Goal: Task Accomplishment & Management: Manage account settings

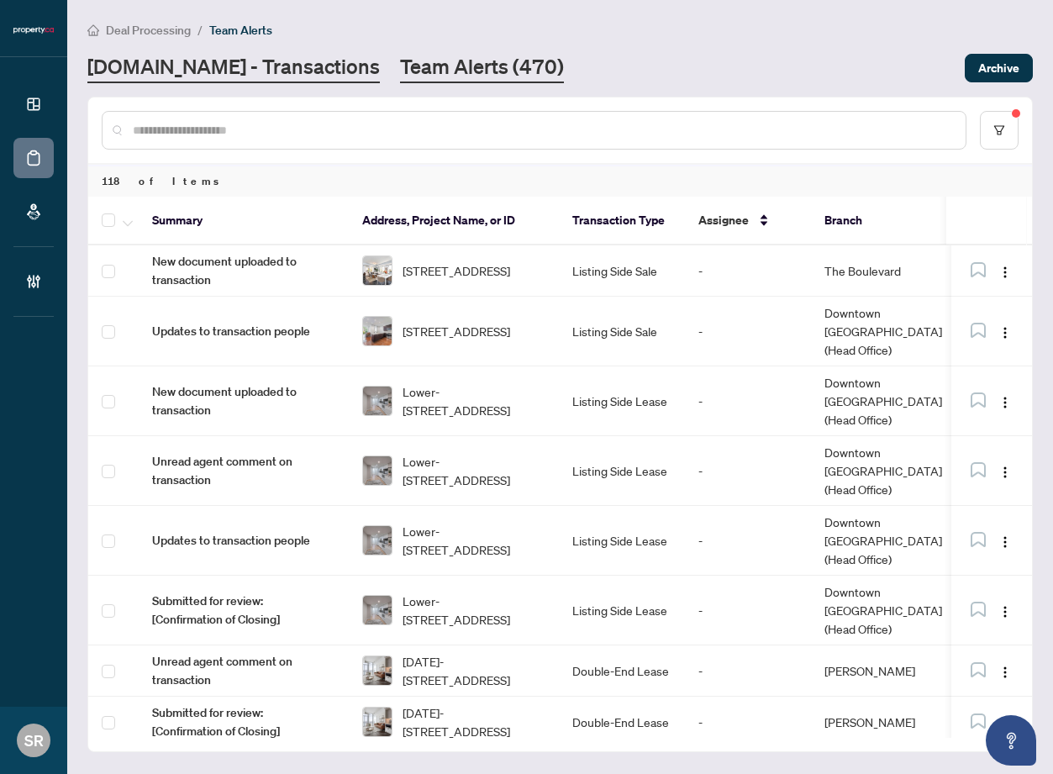
click at [267, 67] on link "[DOMAIN_NAME] - Transactions" at bounding box center [233, 68] width 292 height 30
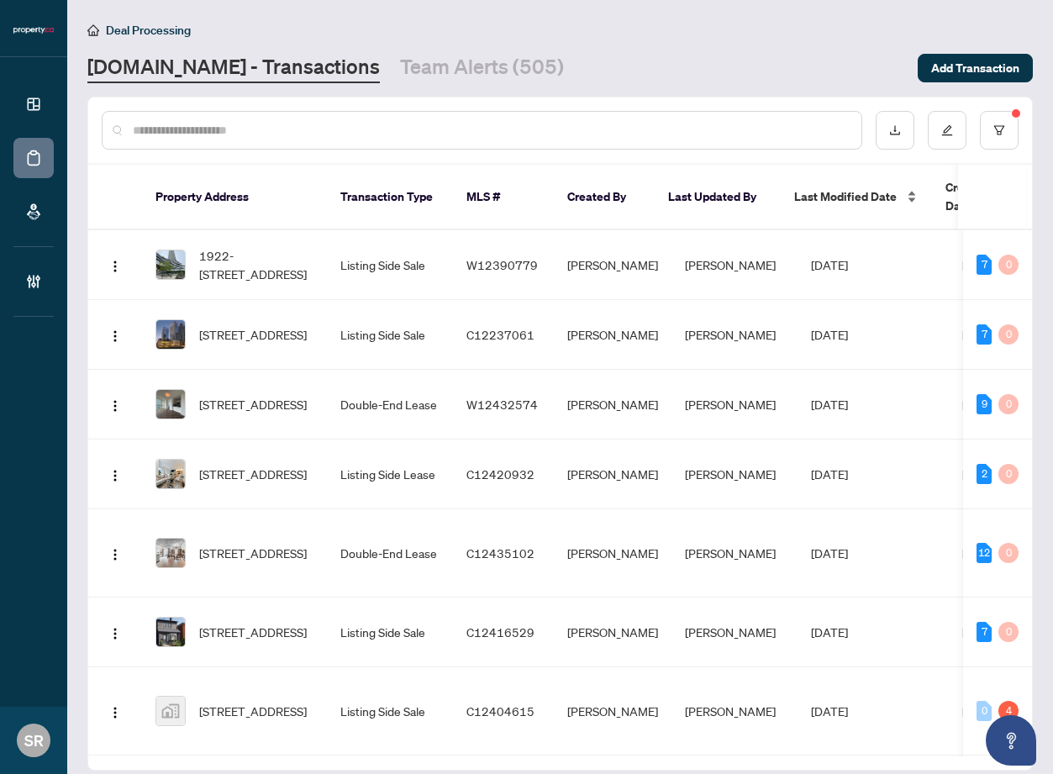
click at [883, 187] on span "Last Modified Date" at bounding box center [845, 196] width 102 height 18
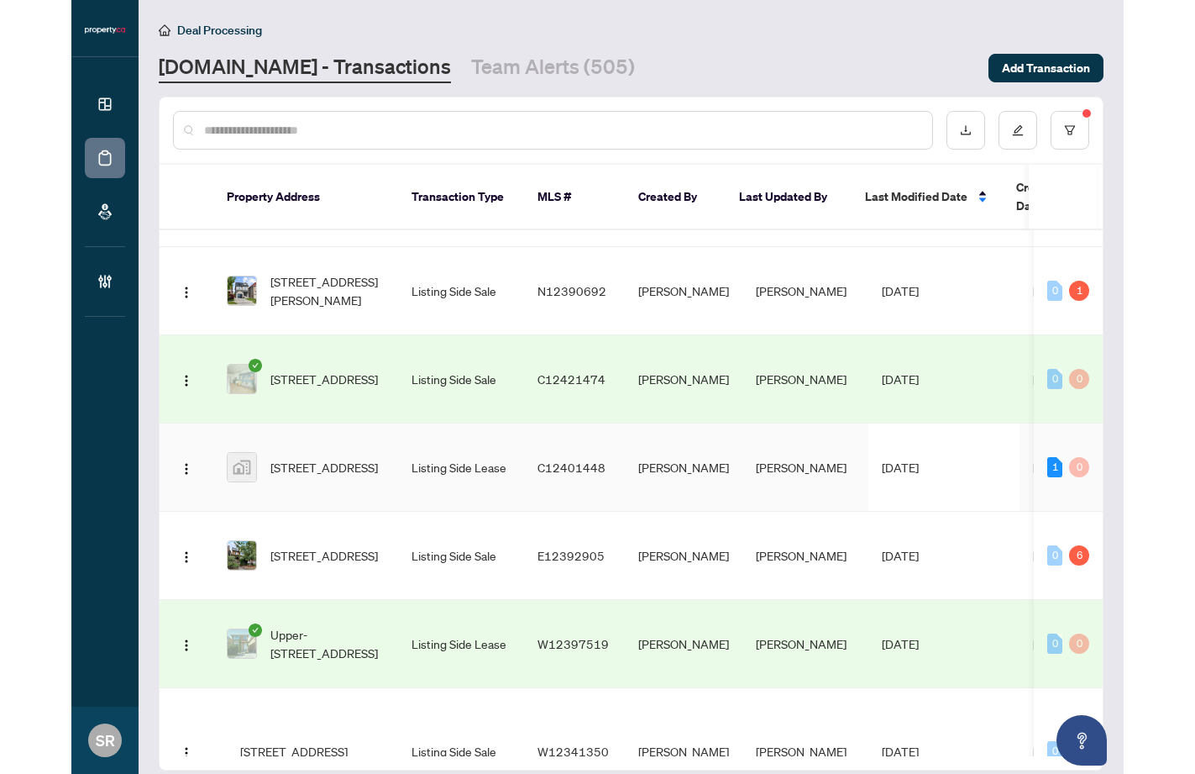
scroll to position [186, 0]
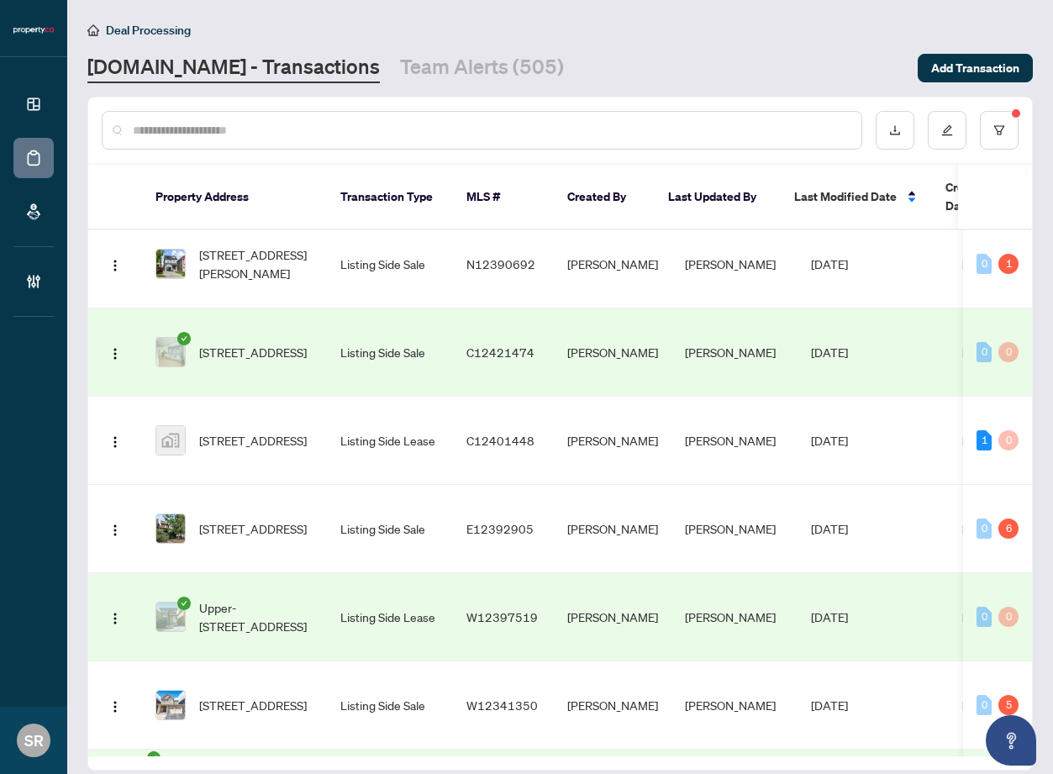
drag, startPoint x: 1049, startPoint y: 396, endPoint x: 1065, endPoint y: 390, distance: 17.0
click at [1052, 390] on html "Dashboard Deal Processing Mortgage Referrals Brokerage Management SR [PERSON_NA…" at bounding box center [526, 387] width 1053 height 774
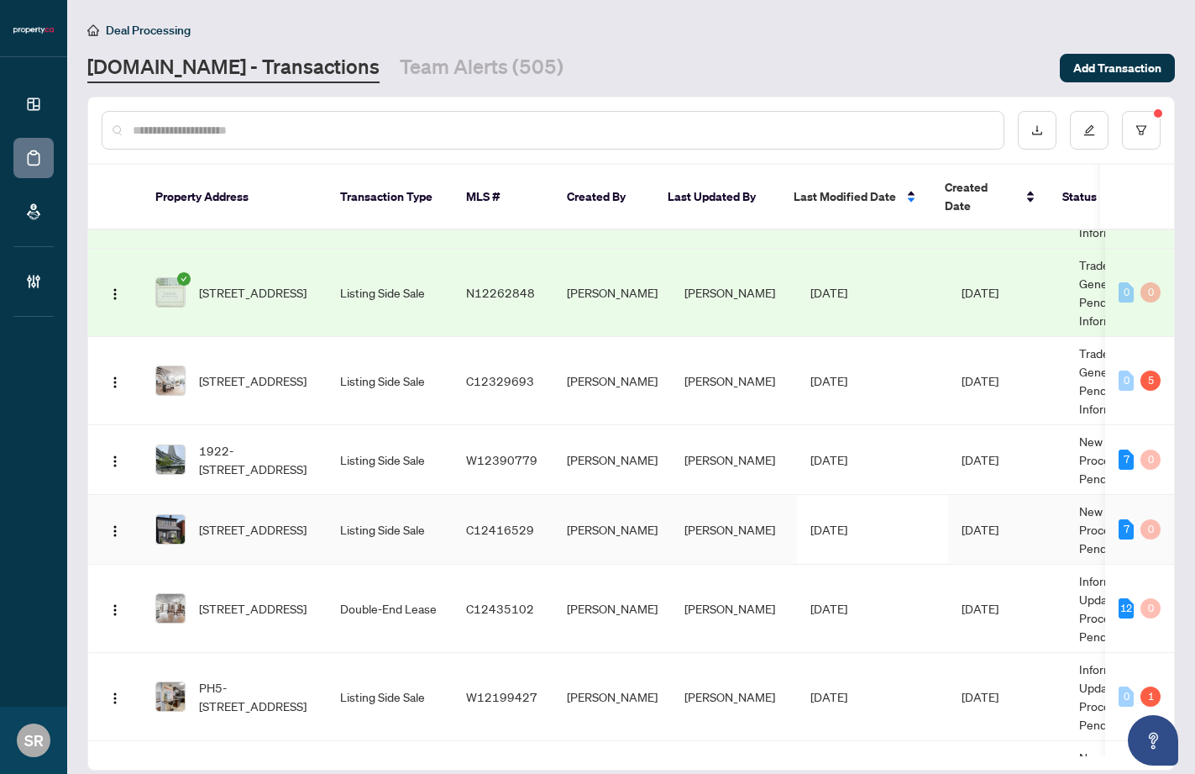
scroll to position [1220, 0]
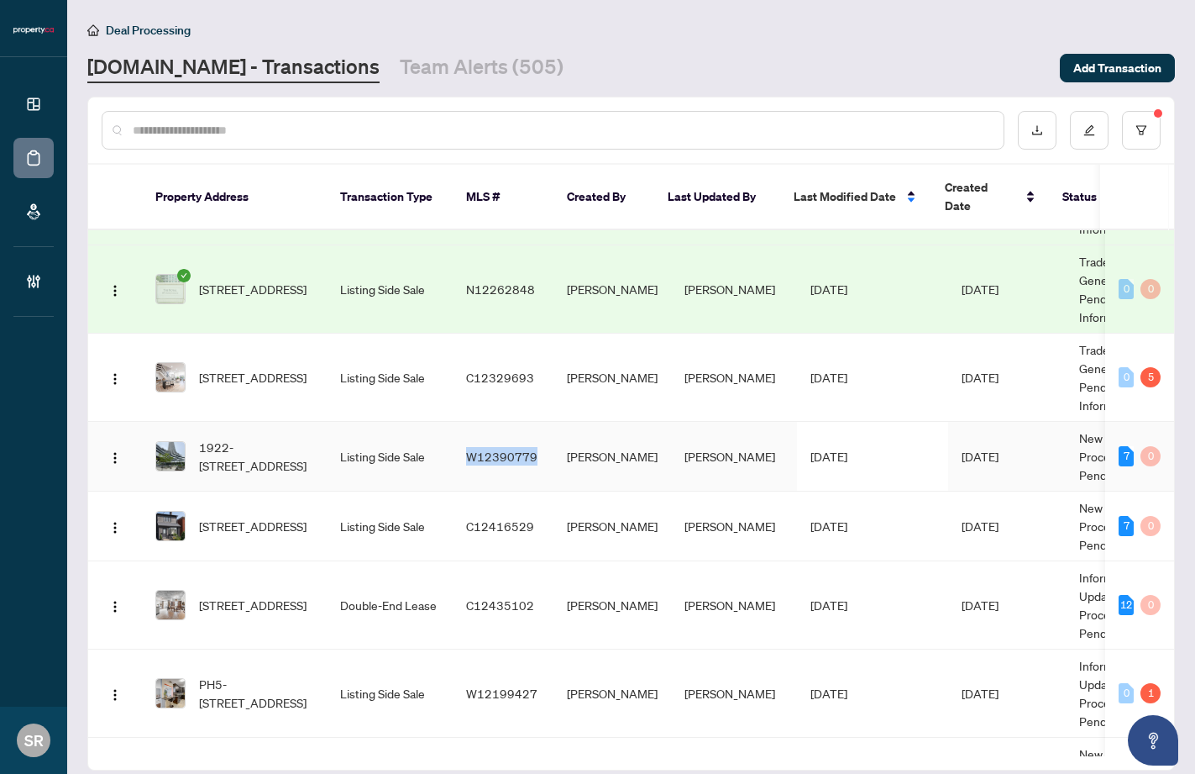
copy span "W12390779"
click at [600, 394] on td "[PERSON_NAME]" at bounding box center [613, 378] width 118 height 88
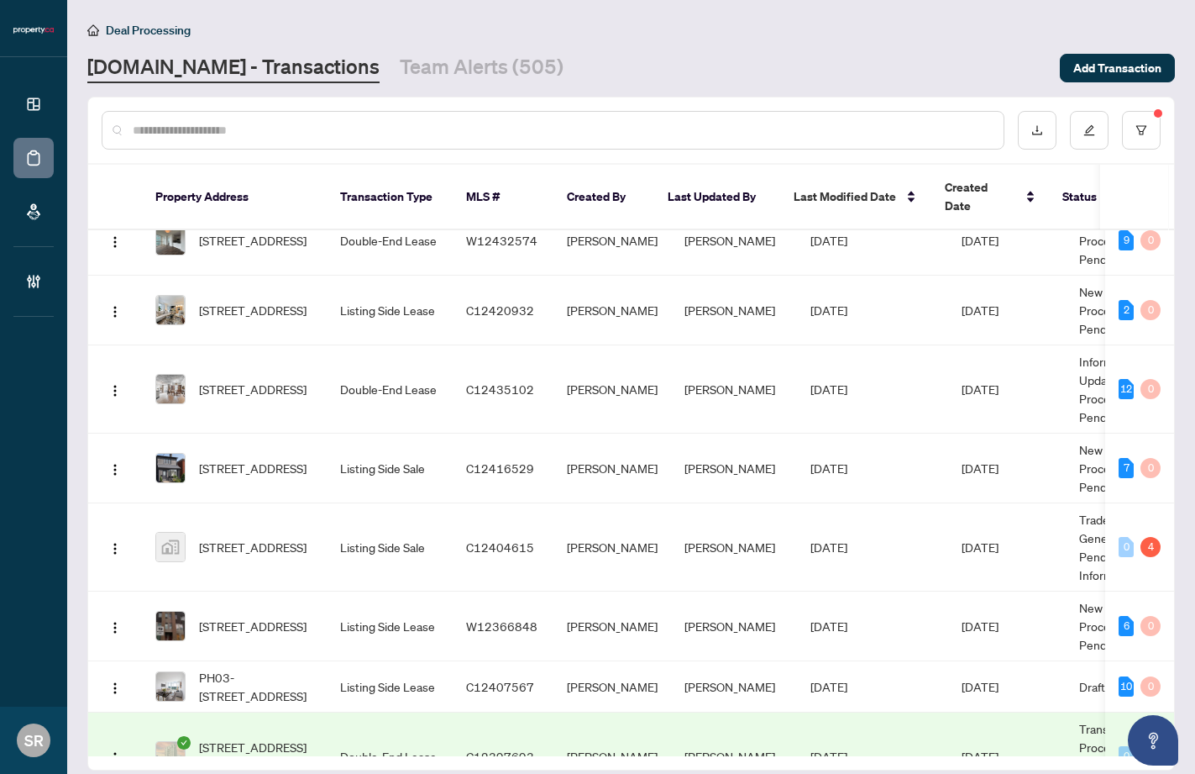
scroll to position [167, 0]
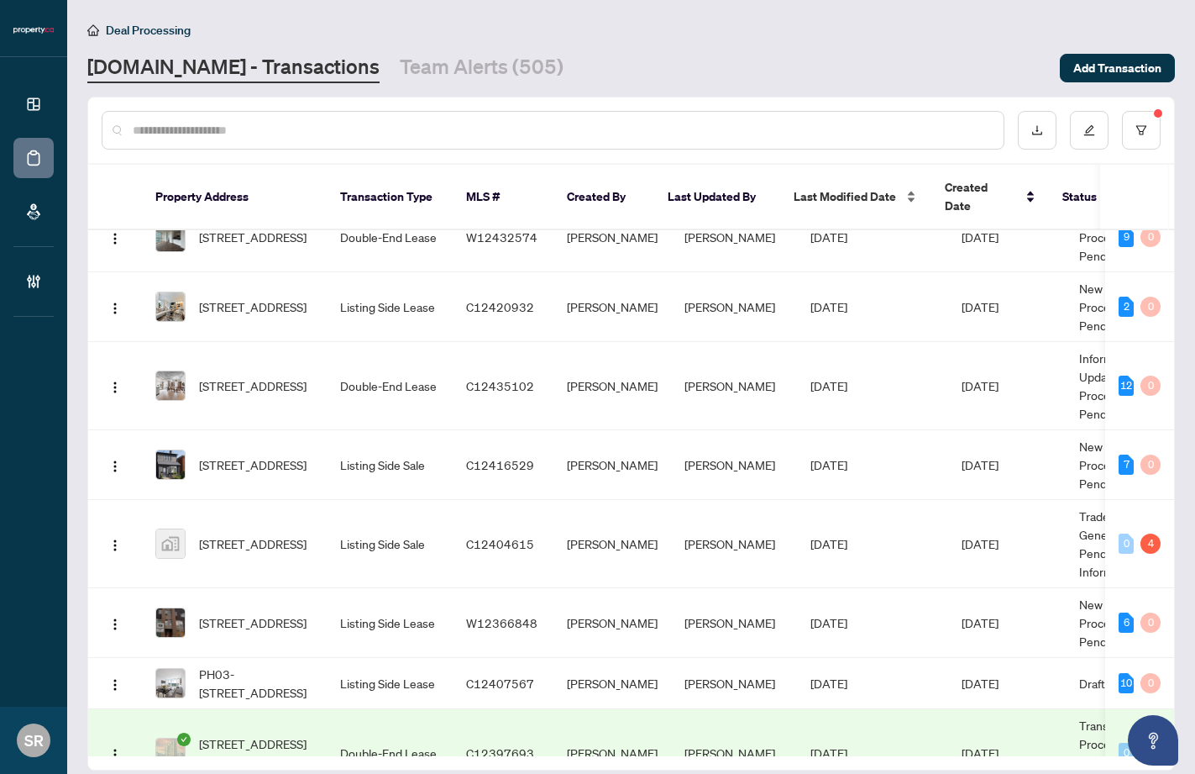
click at [879, 188] on span "Last Modified Date" at bounding box center [845, 196] width 102 height 18
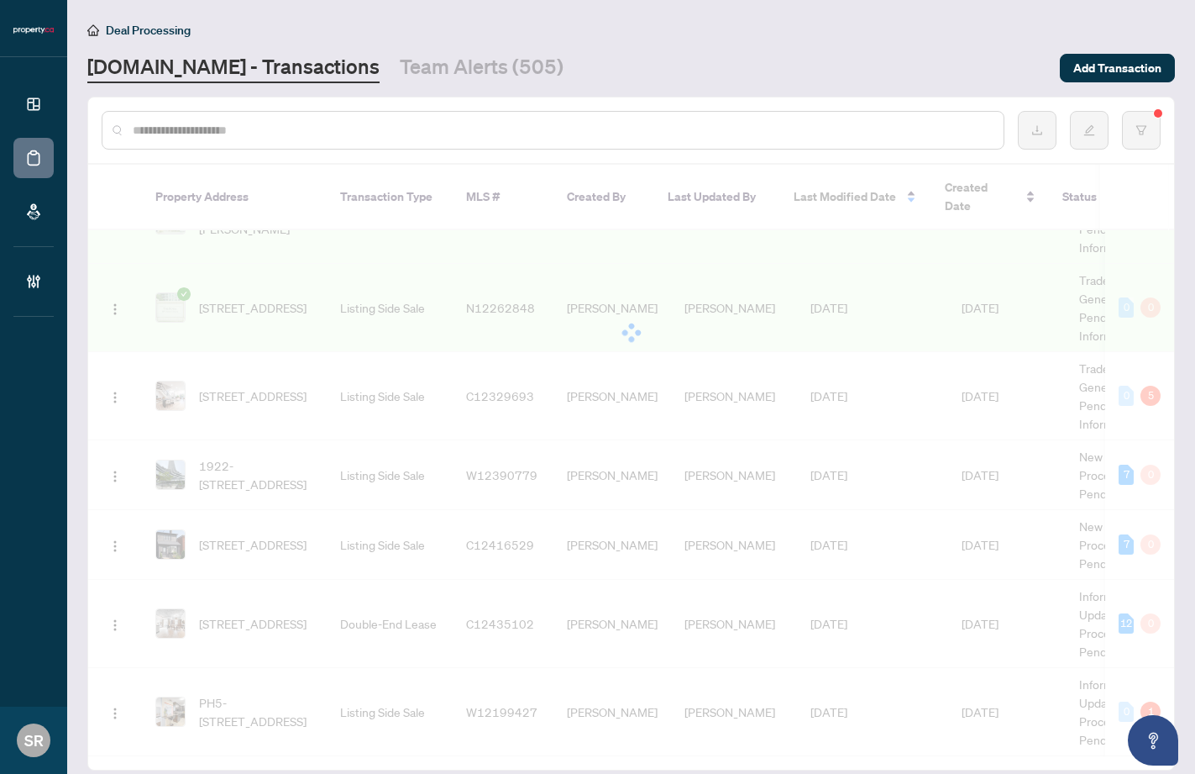
scroll to position [1206, 0]
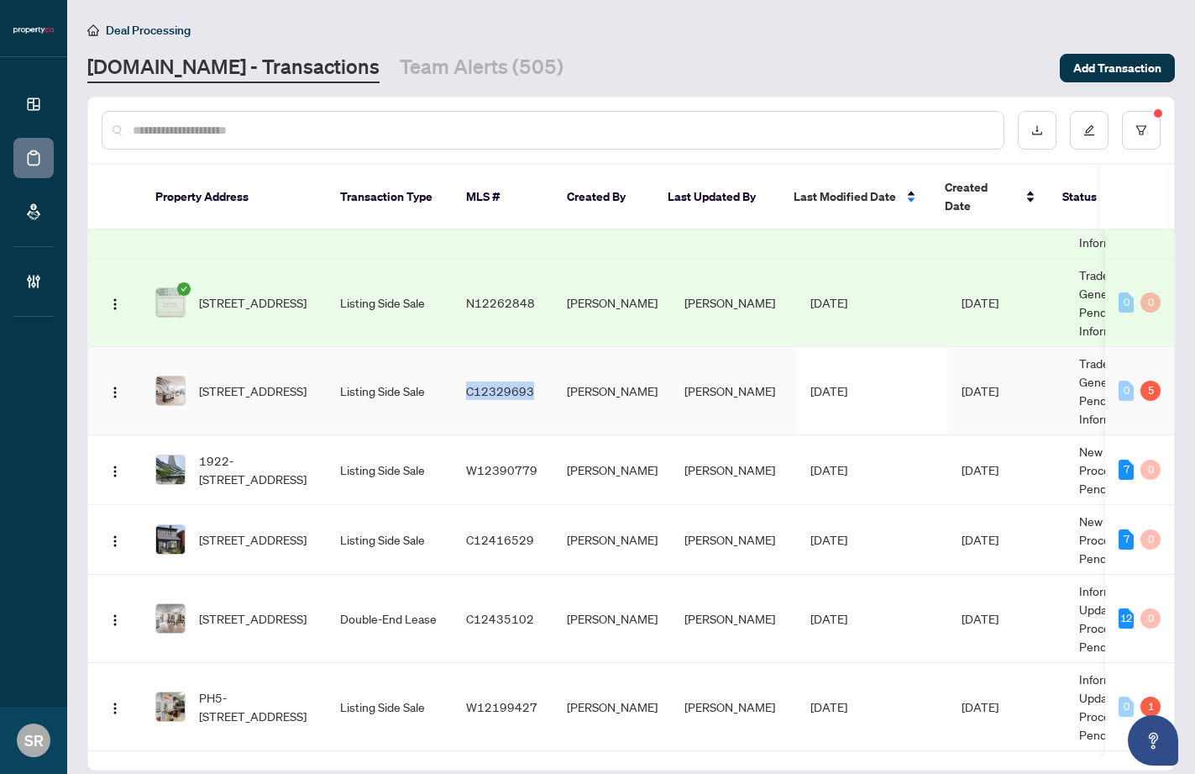
copy span "C12329693"
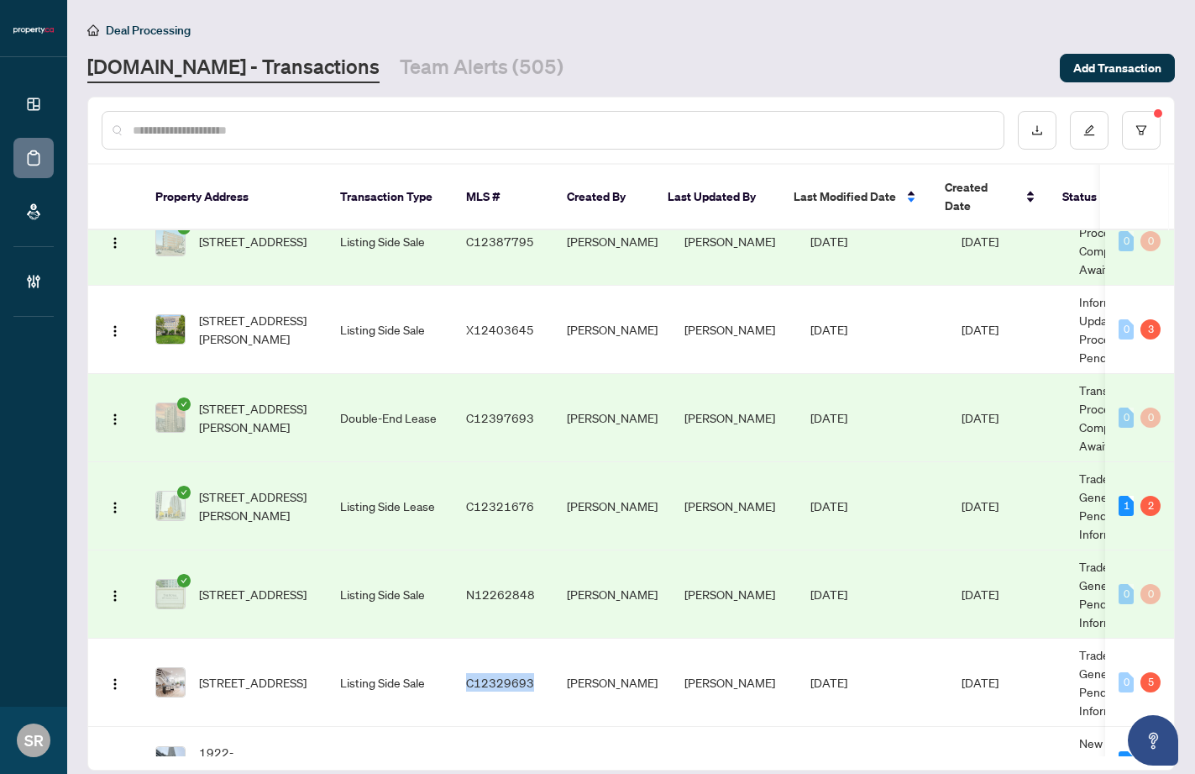
scroll to position [843, 0]
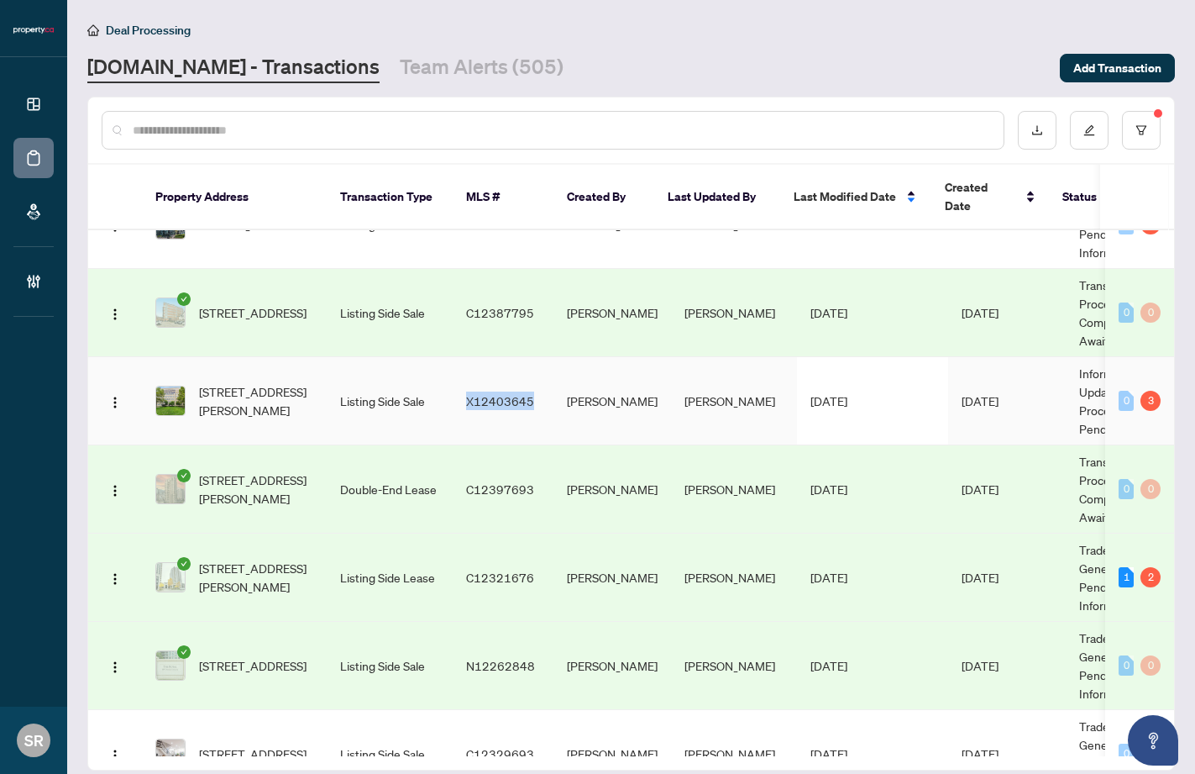
copy span "X12403645"
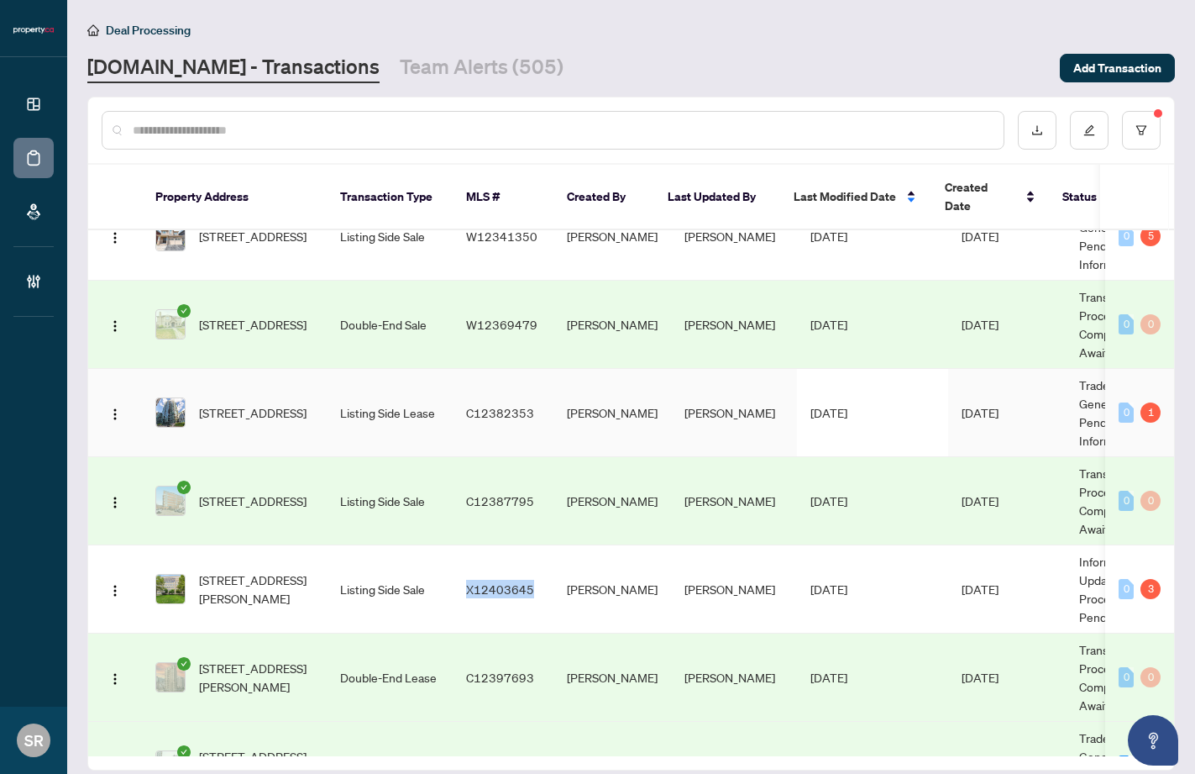
scroll to position [653, 0]
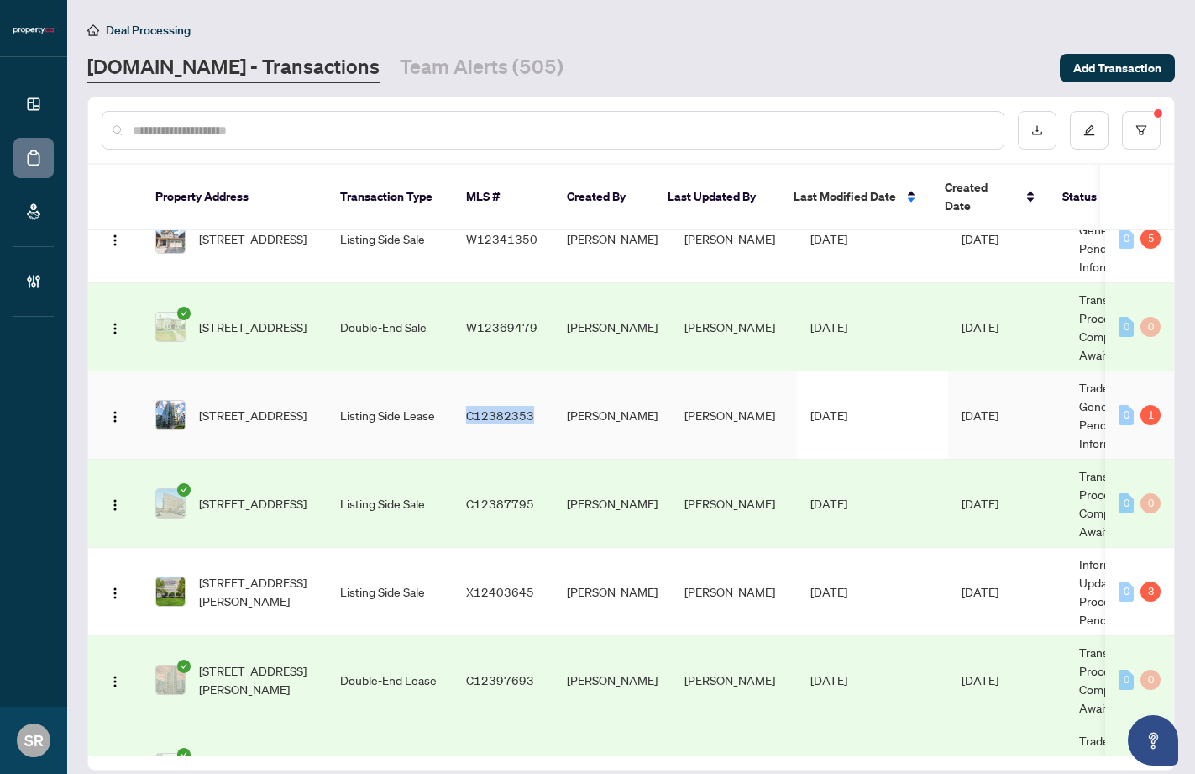
copy span "C12382353"
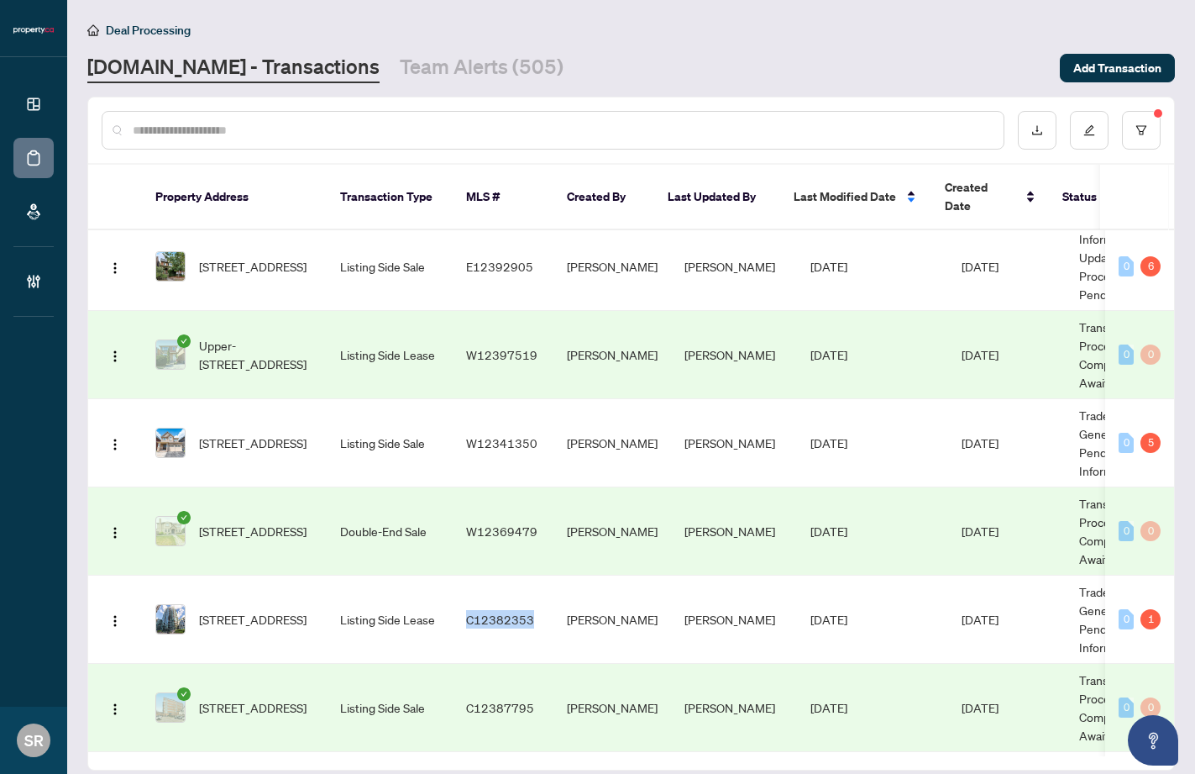
scroll to position [448, 0]
copy span "W12341350"
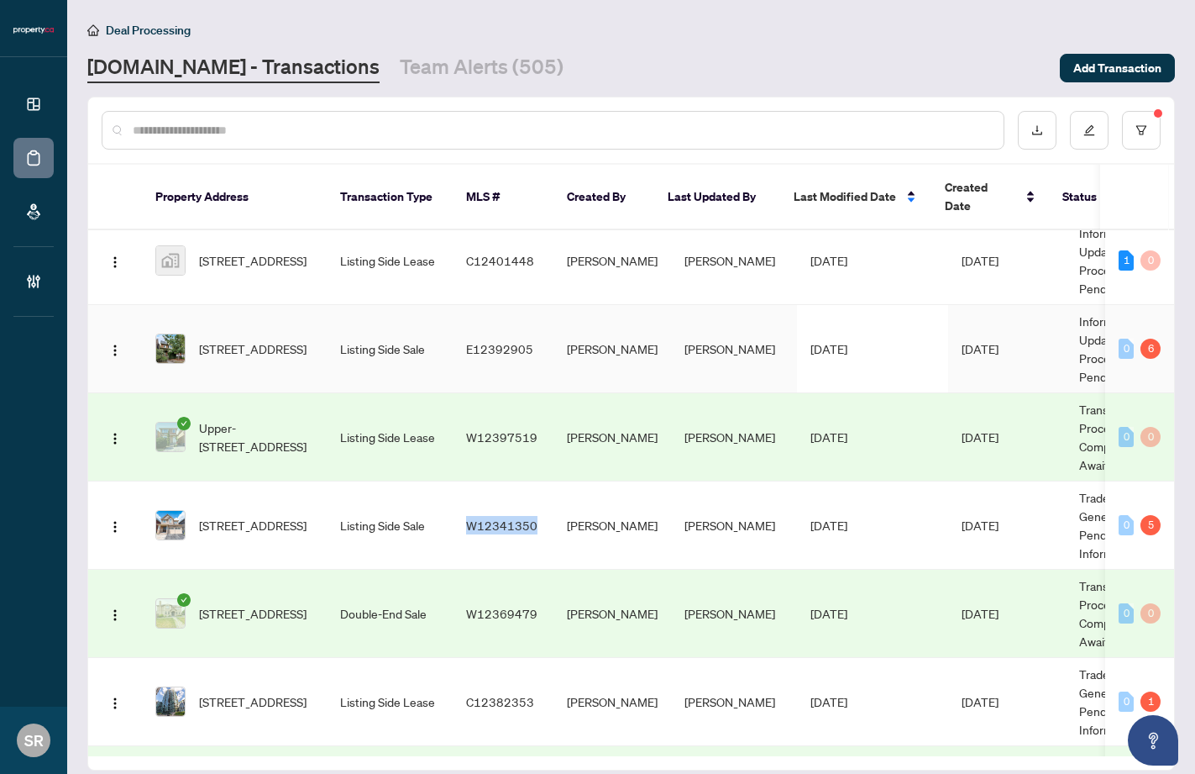
scroll to position [364, 0]
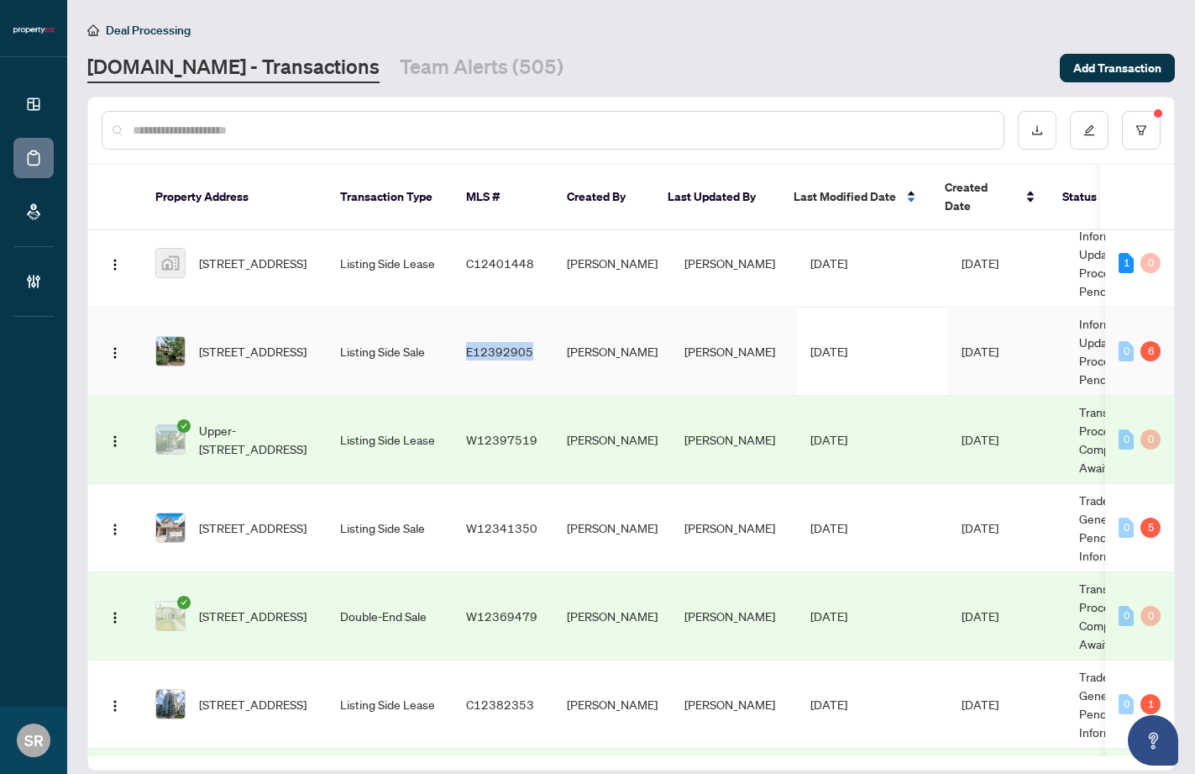
copy span "E12392905"
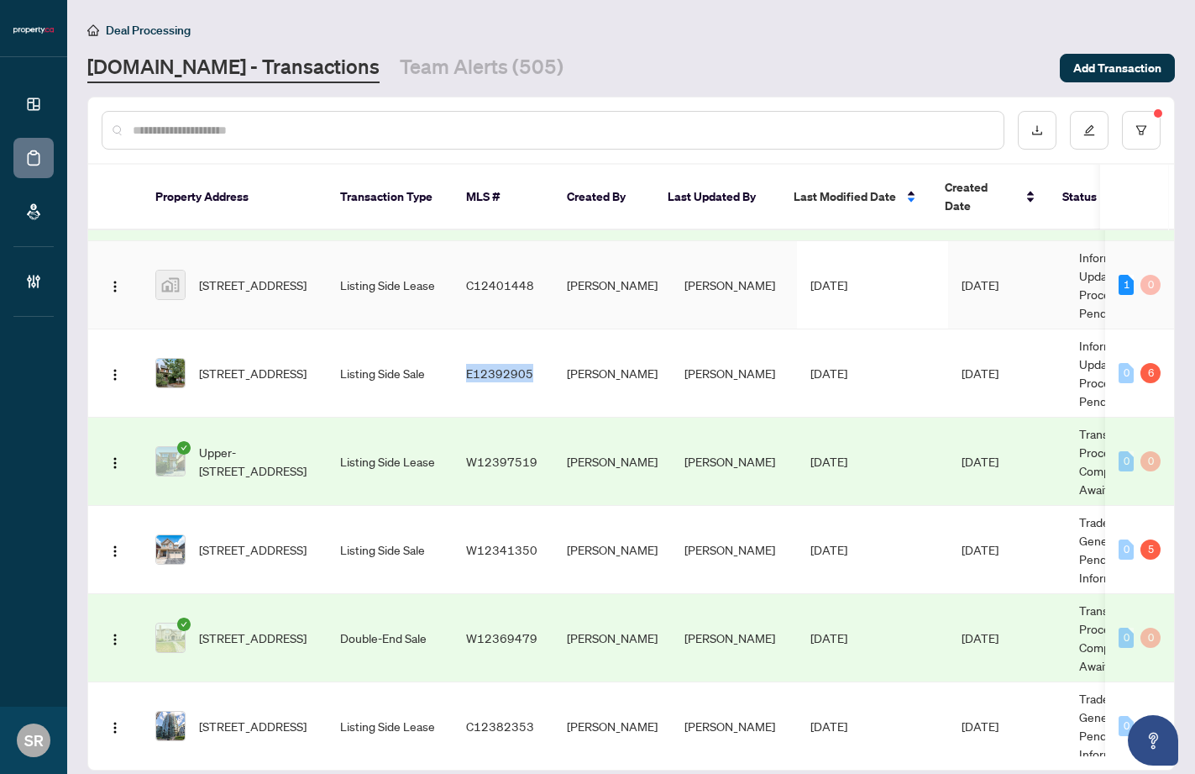
scroll to position [283, 0]
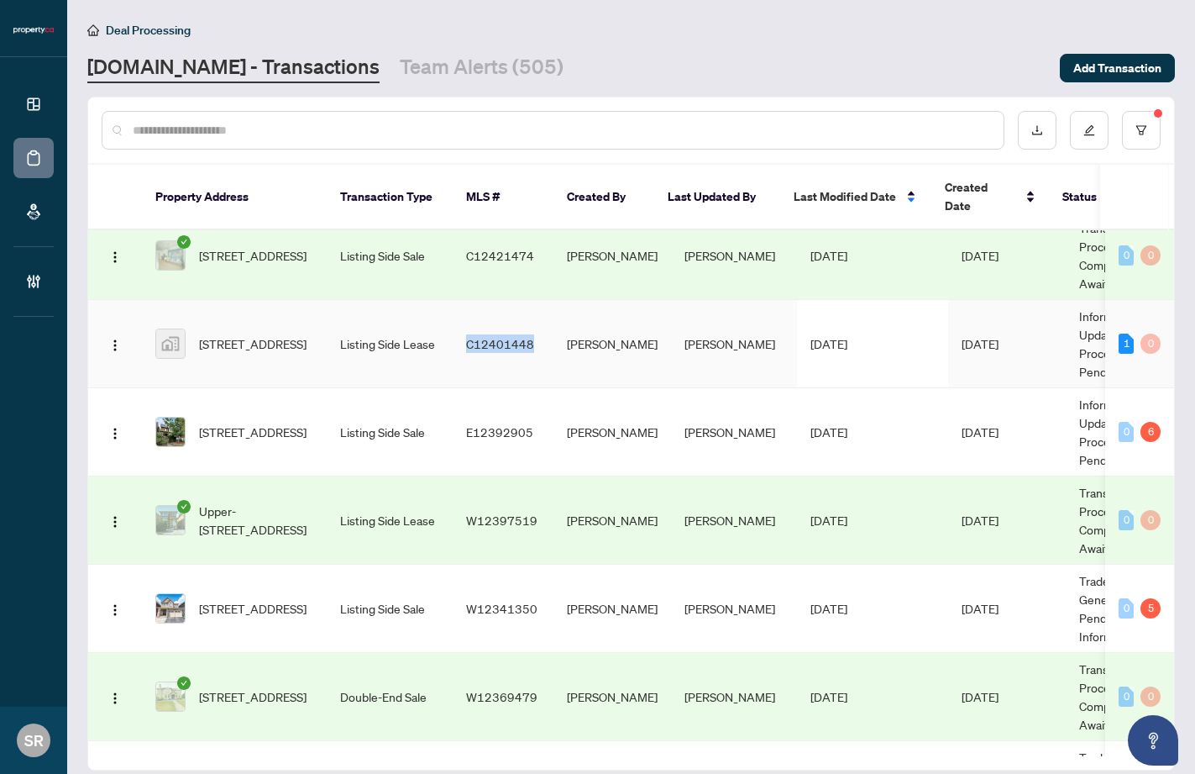
copy span "C12401448"
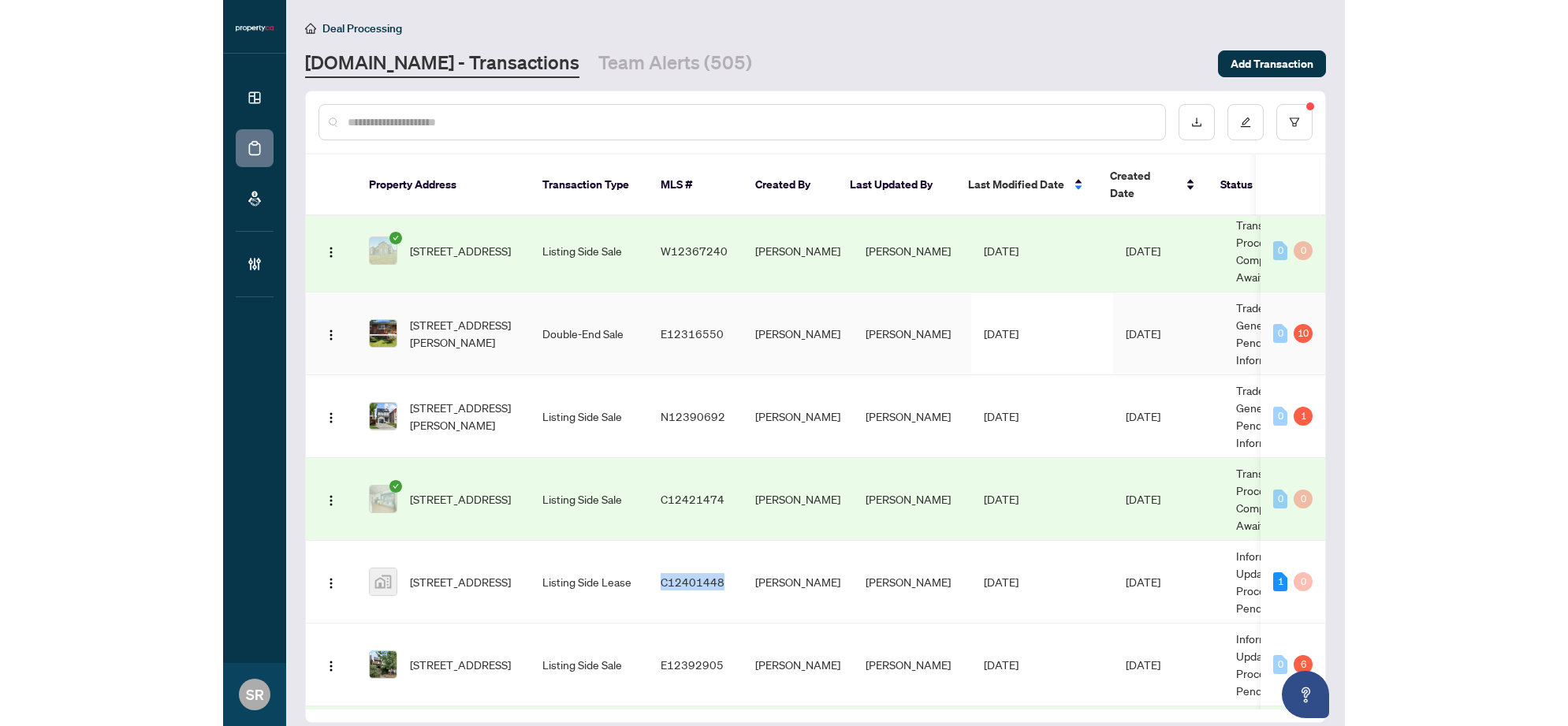
scroll to position [0, 0]
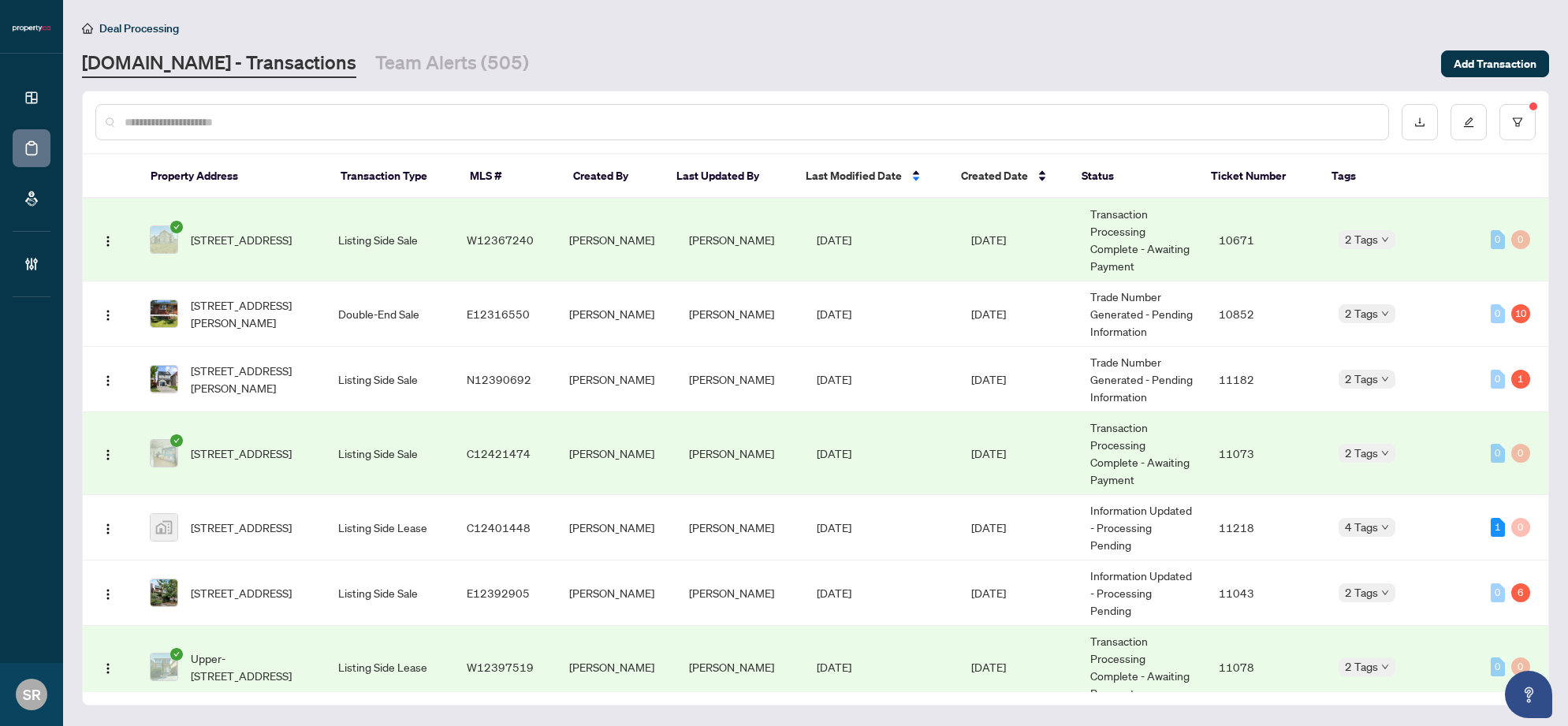
click at [176, 436] on icon "check-circle" at bounding box center [175, 440] width 12 height 12
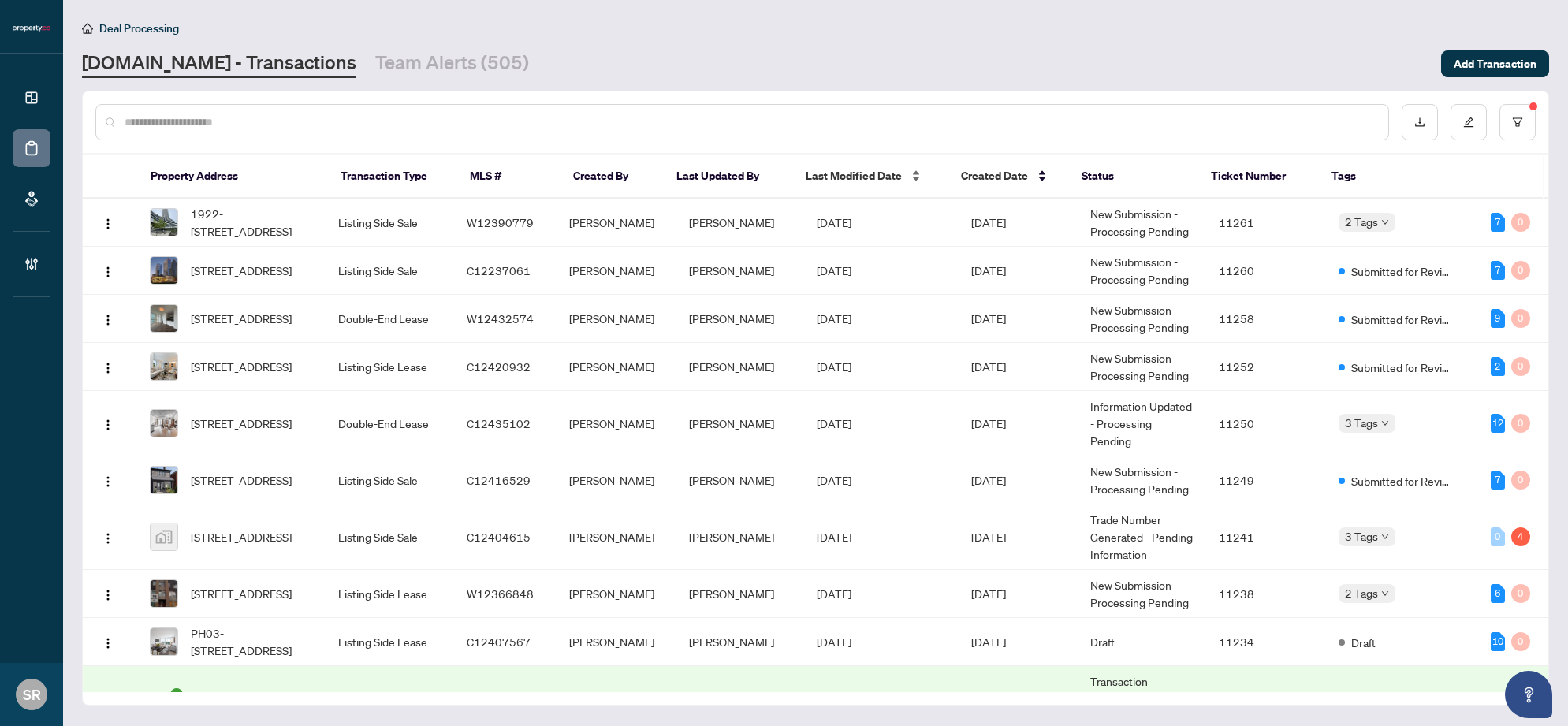
click at [844, 179] on span "Last Modified Date" at bounding box center [854, 175] width 96 height 17
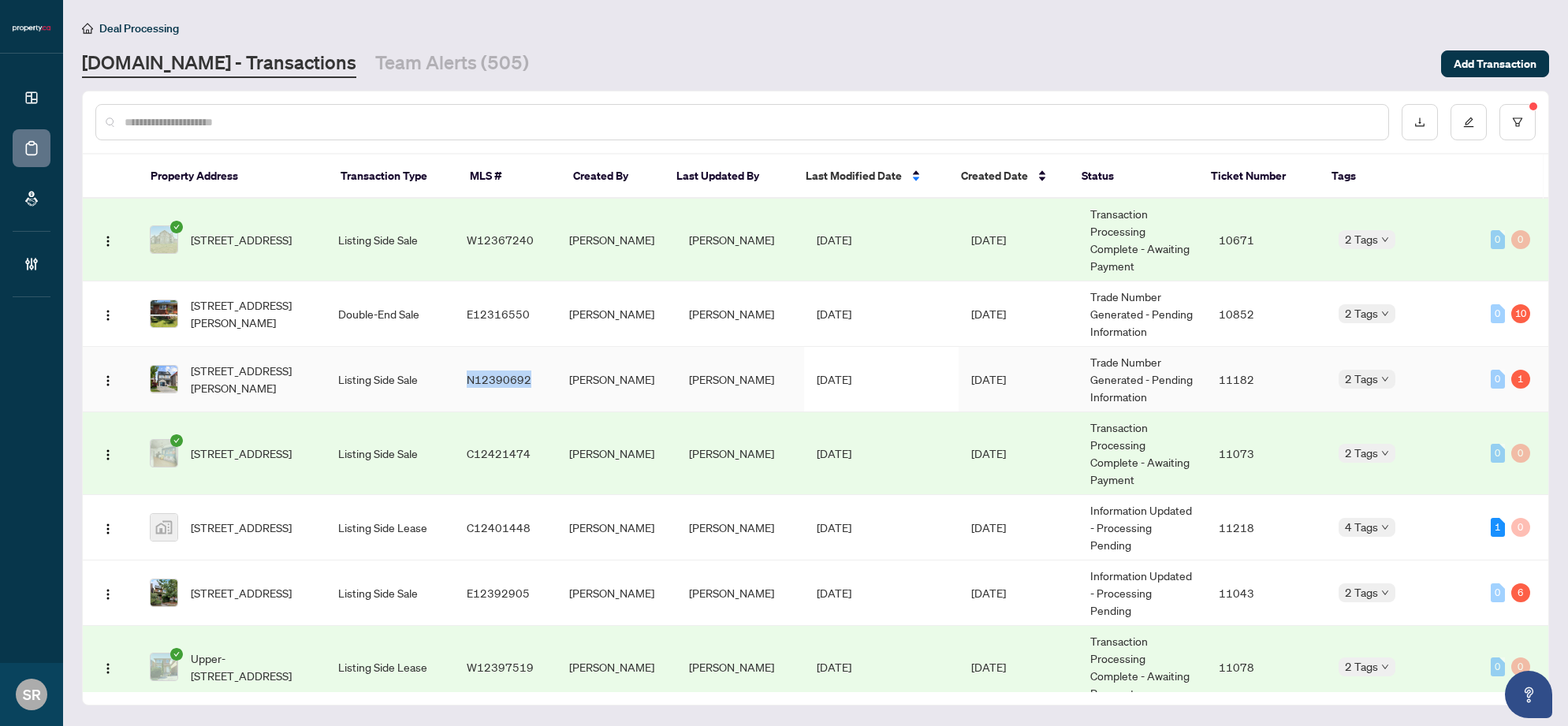
copy span "N12390692"
copy span "E12316550"
click at [435, 66] on link "Team Alerts (505)" at bounding box center [452, 64] width 154 height 28
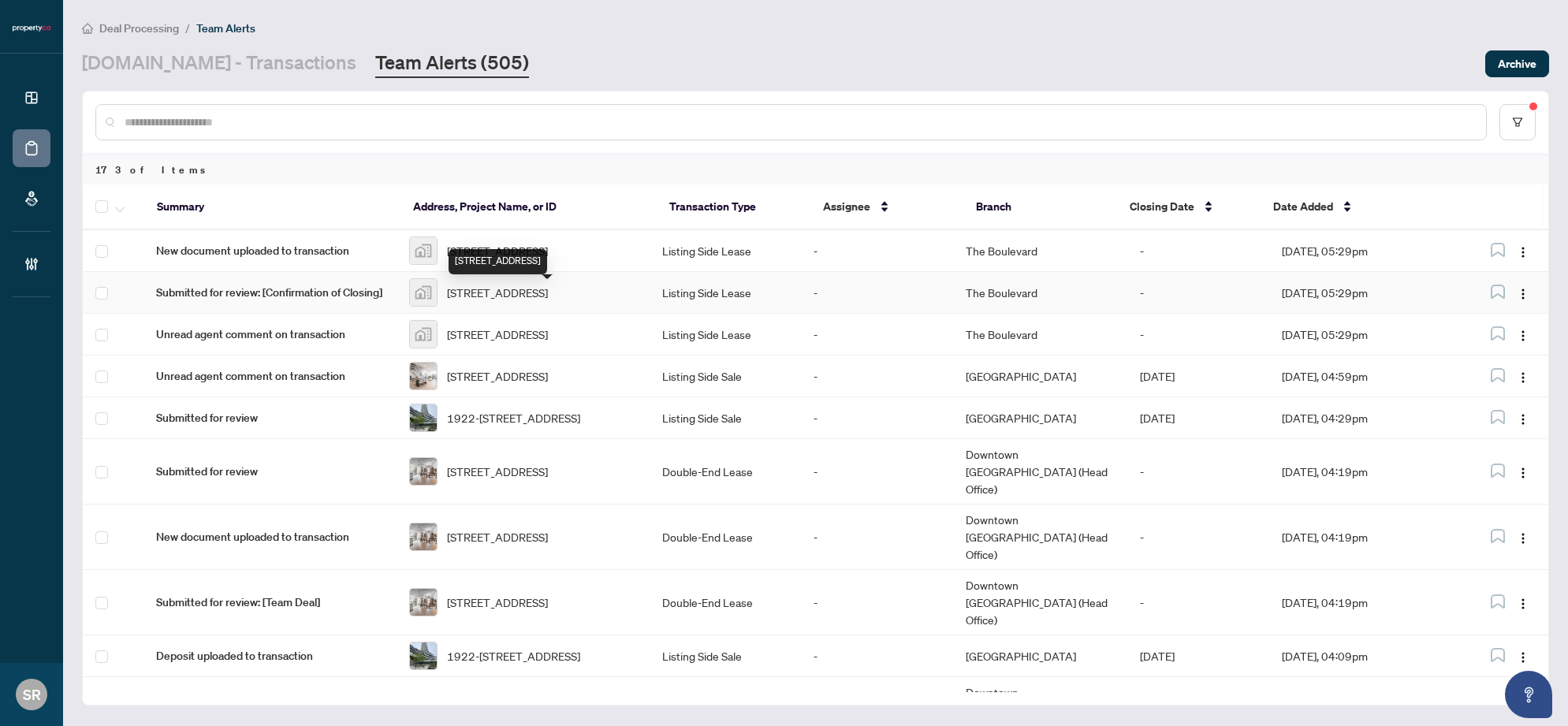
click at [548, 295] on span "[STREET_ADDRESS]" at bounding box center [497, 292] width 101 height 17
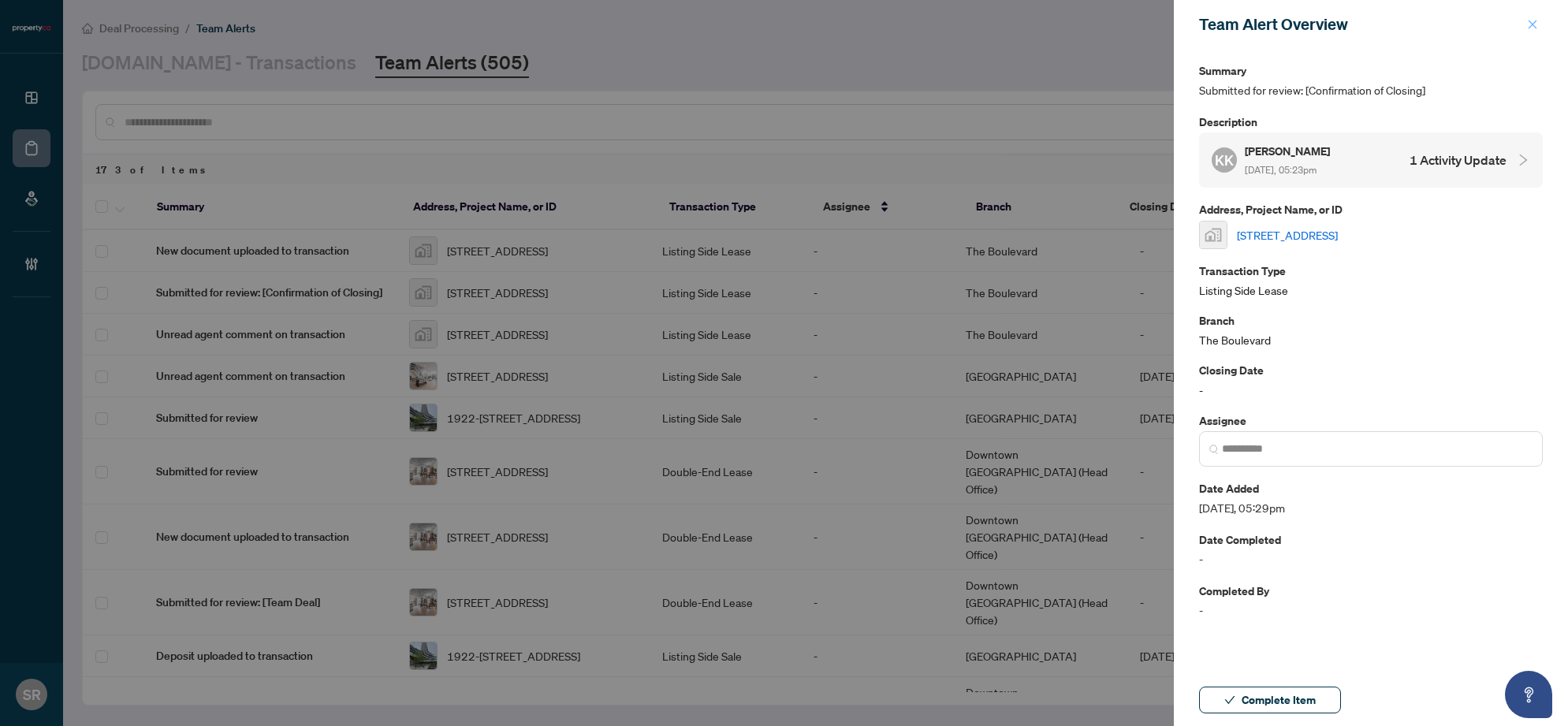
click at [987, 23] on icon "close" at bounding box center [1532, 24] width 11 height 11
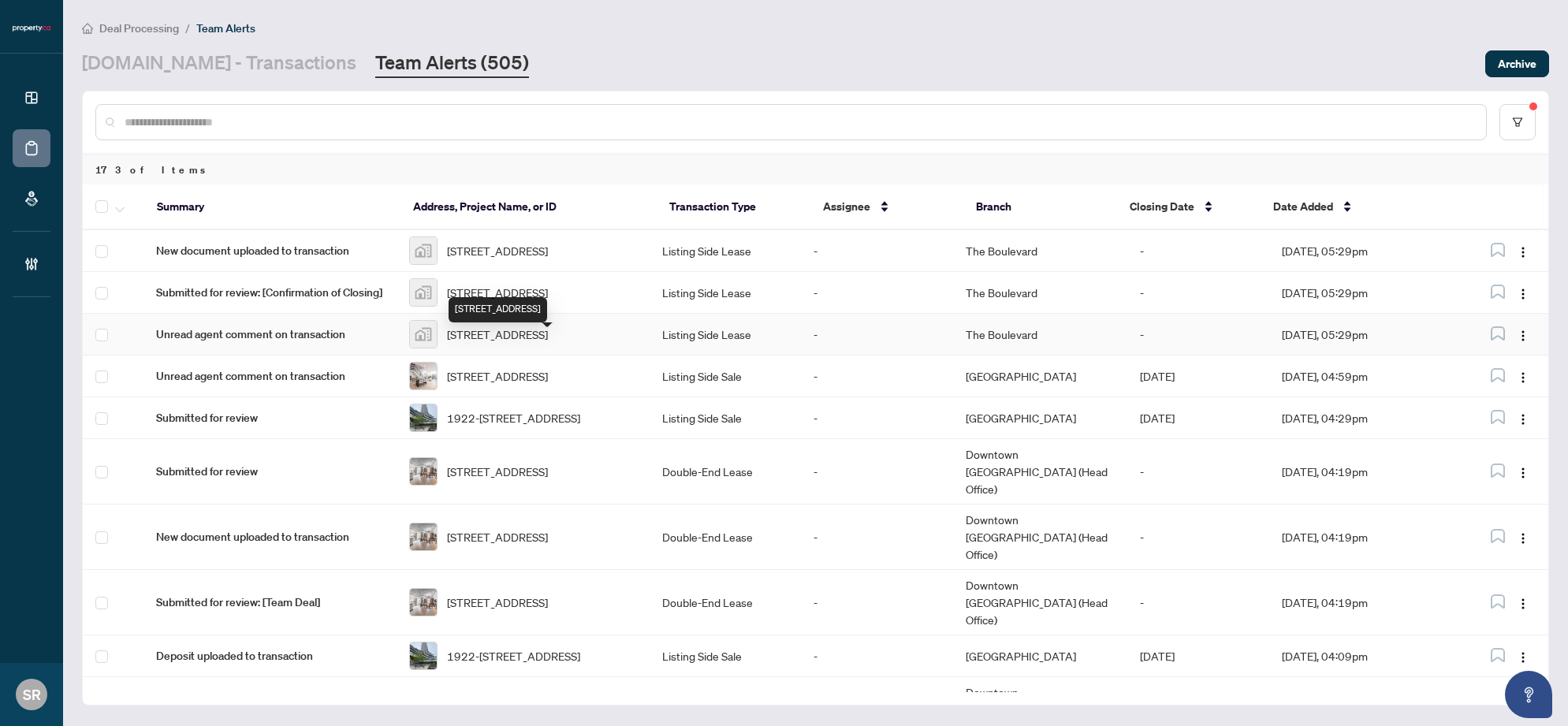
click at [497, 336] on span "[STREET_ADDRESS]" at bounding box center [497, 334] width 101 height 17
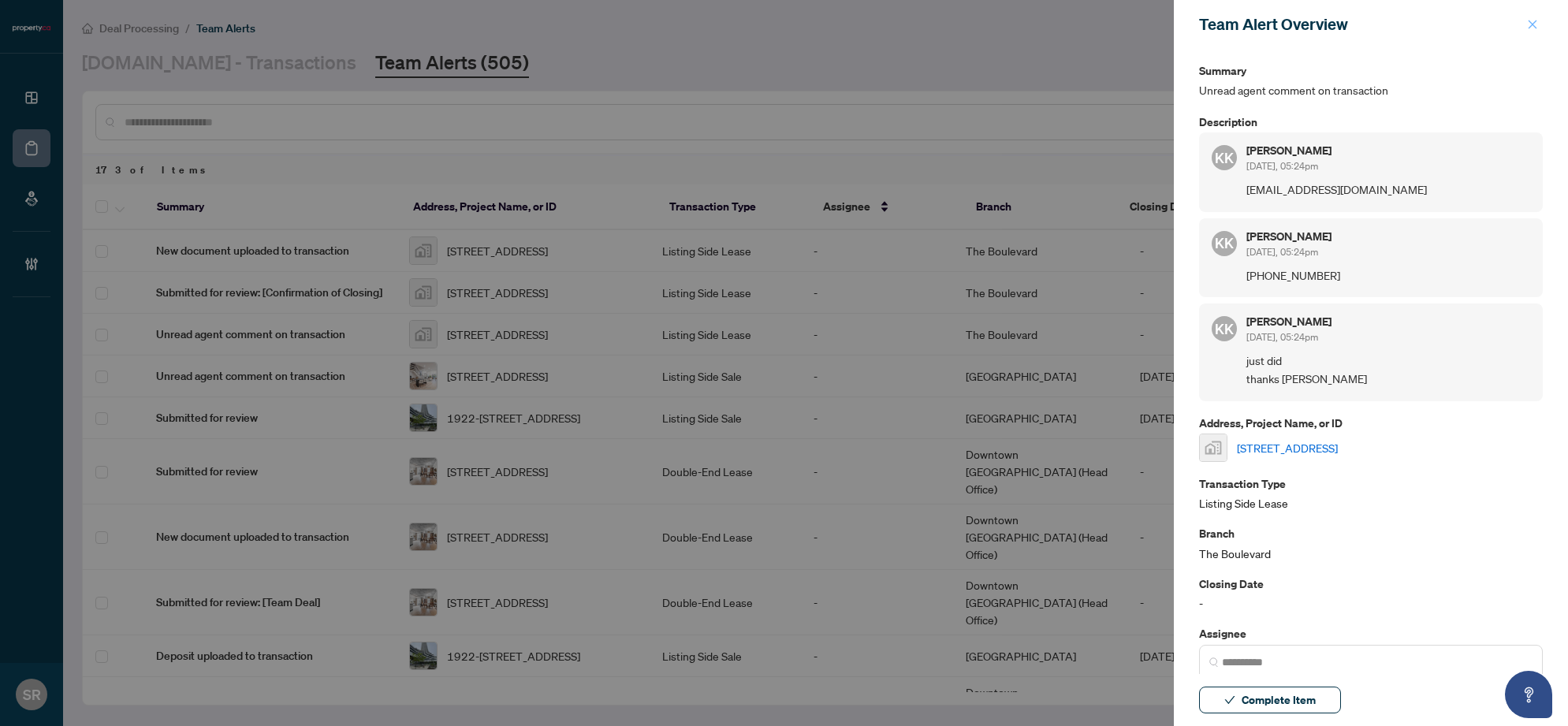
click at [987, 25] on icon "close" at bounding box center [1532, 24] width 11 height 11
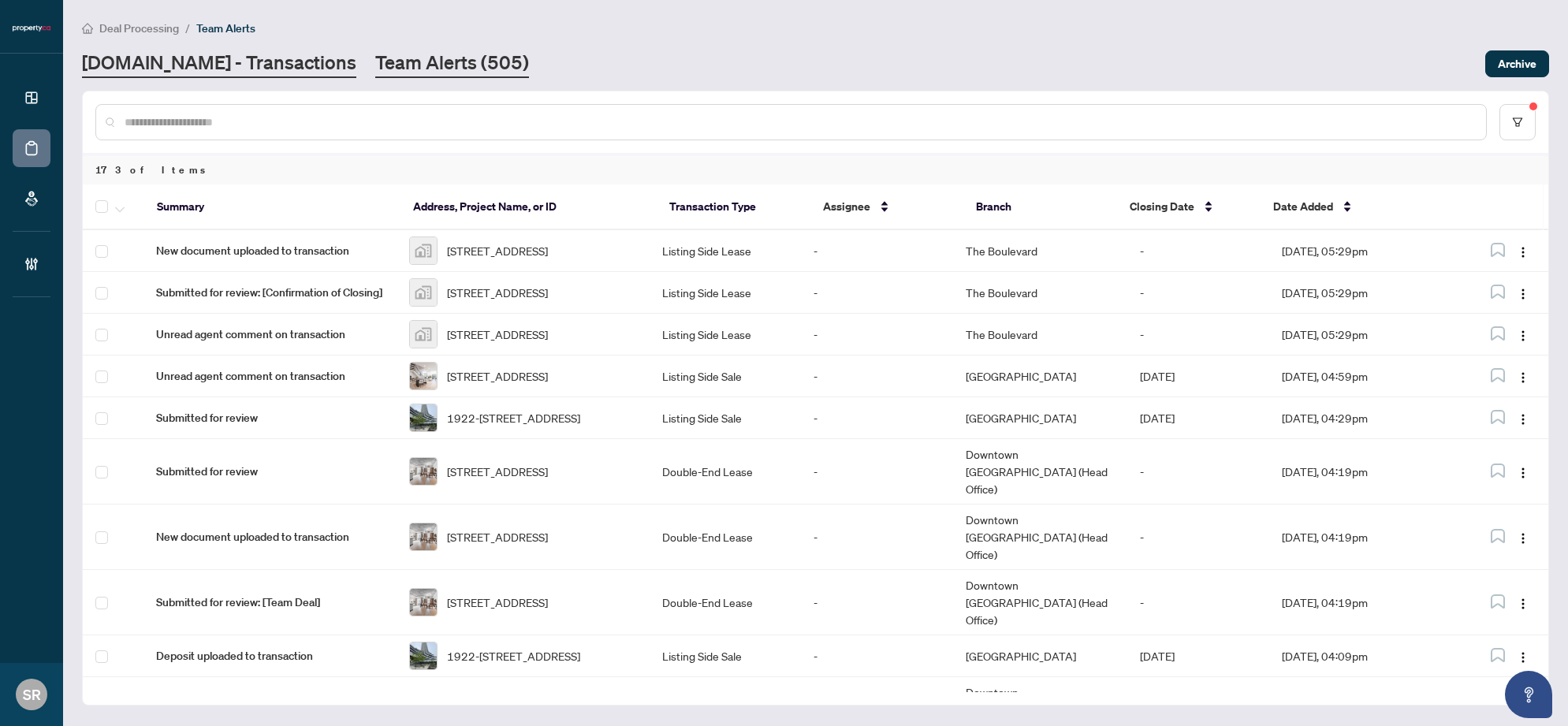
click at [266, 62] on link "[DOMAIN_NAME] - Transactions" at bounding box center [219, 64] width 274 height 28
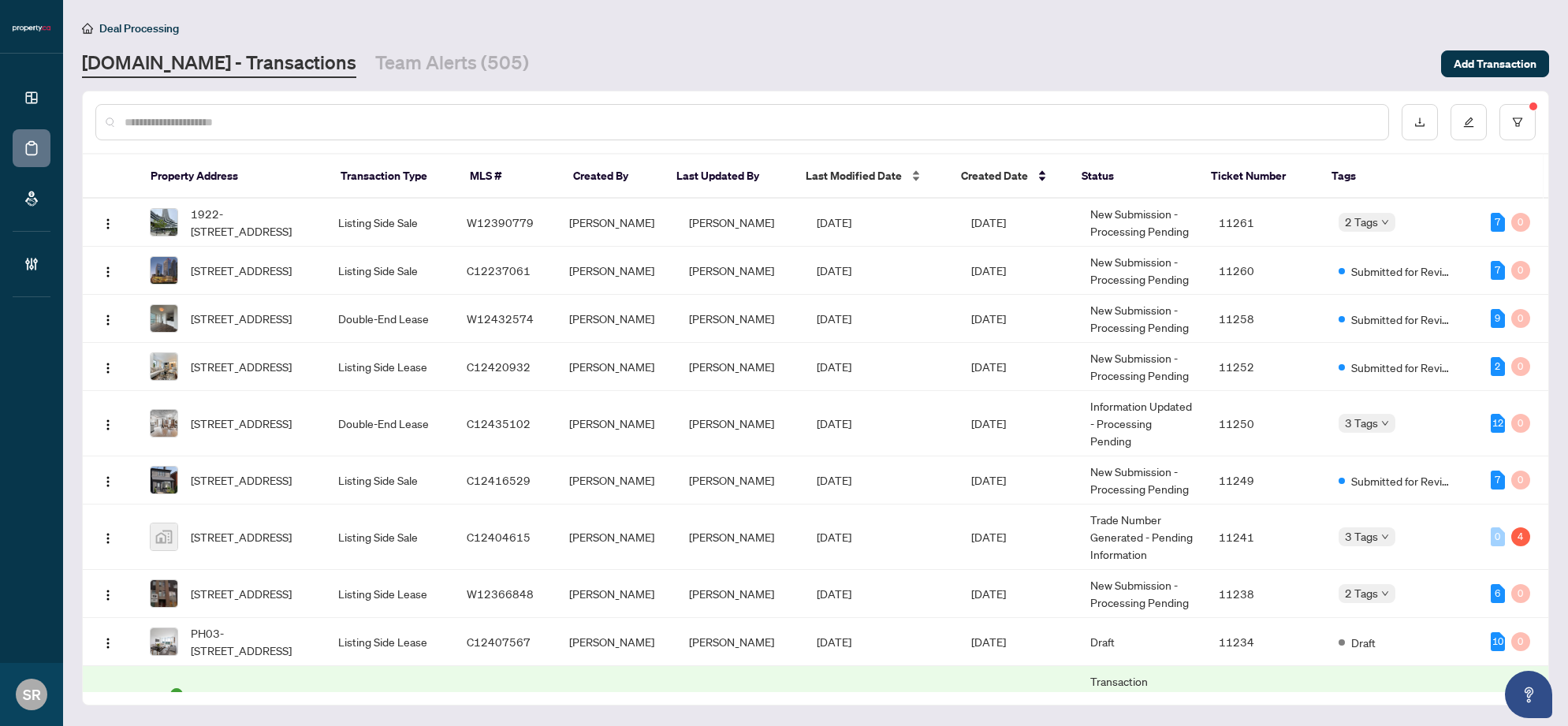
click at [855, 176] on span "Last Modified Date" at bounding box center [854, 175] width 96 height 17
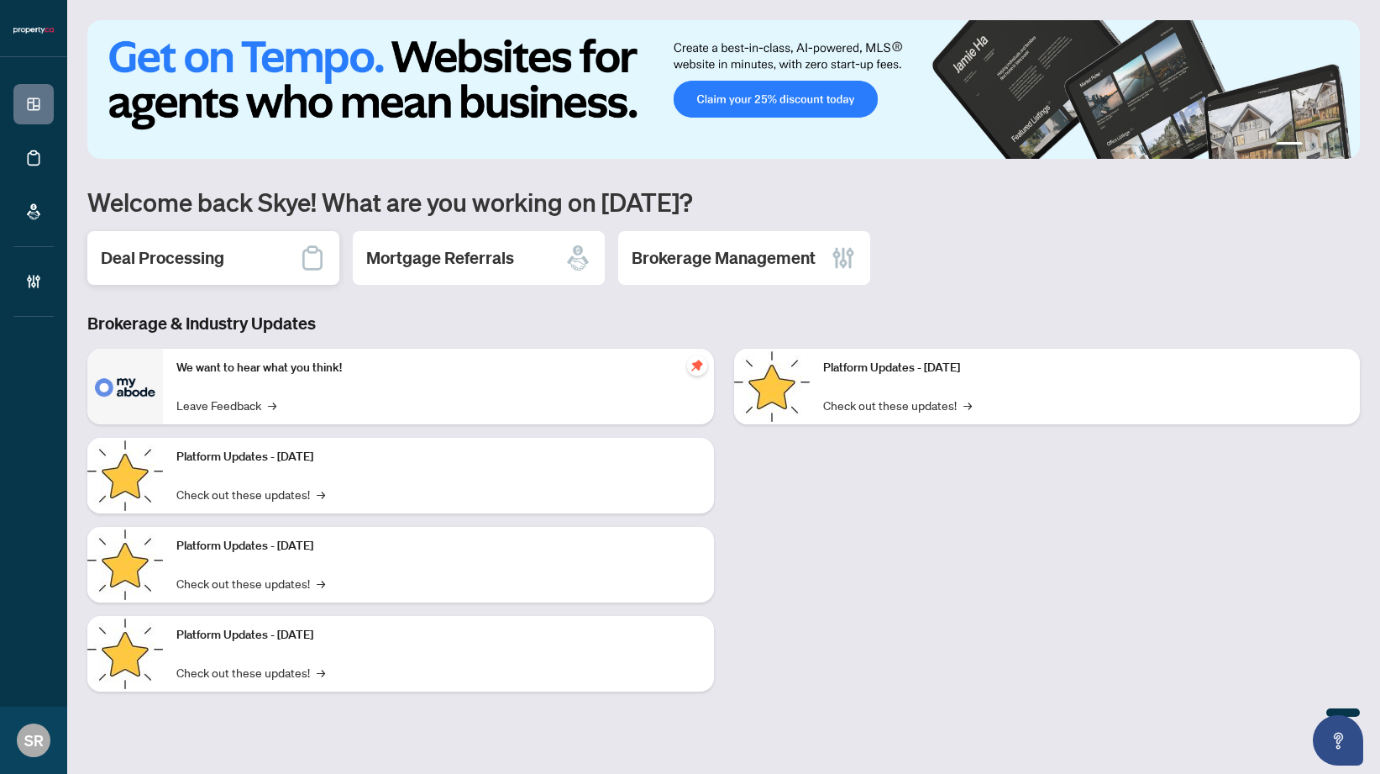
click at [212, 255] on h2 "Deal Processing" at bounding box center [162, 258] width 123 height 24
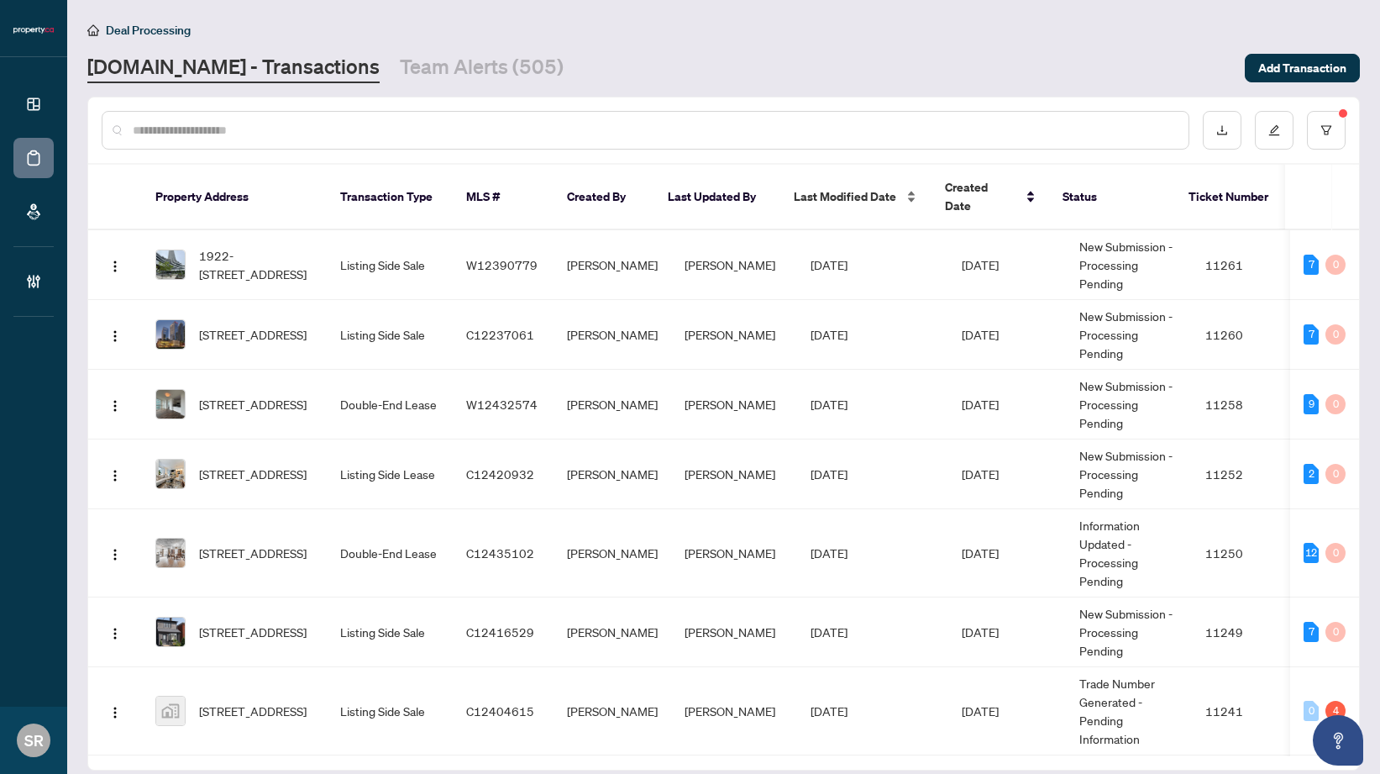
click at [862, 187] on span "Last Modified Date" at bounding box center [845, 196] width 102 height 18
